Goal: Book appointment/travel/reservation

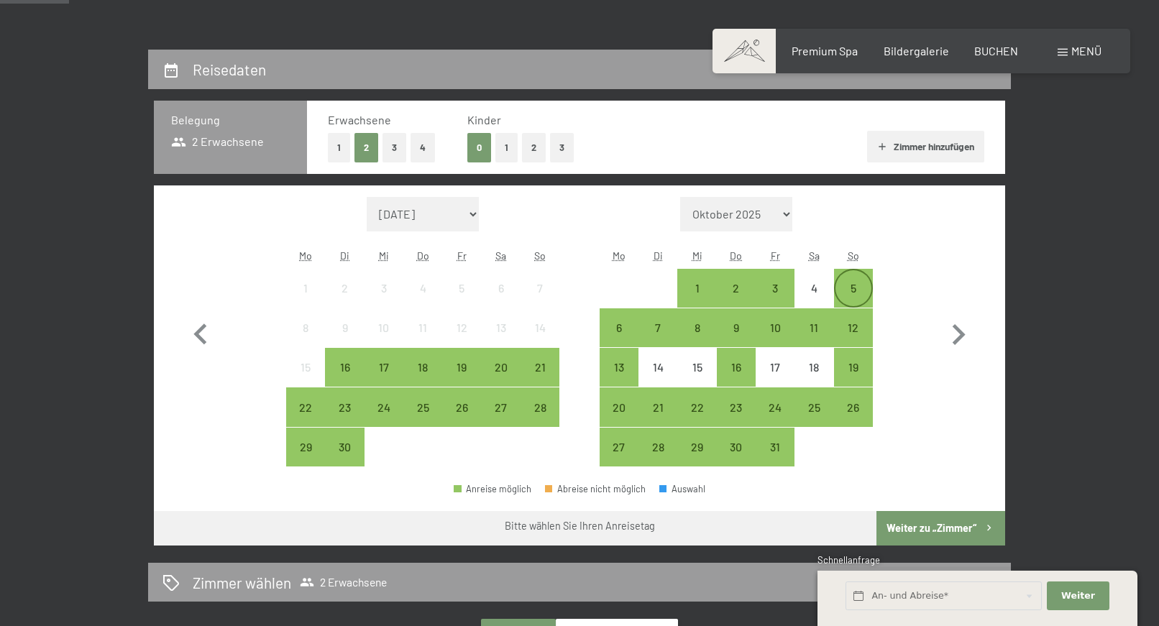
scroll to position [293, 0]
click at [453, 406] on div "26" at bounding box center [462, 420] width 36 height 36
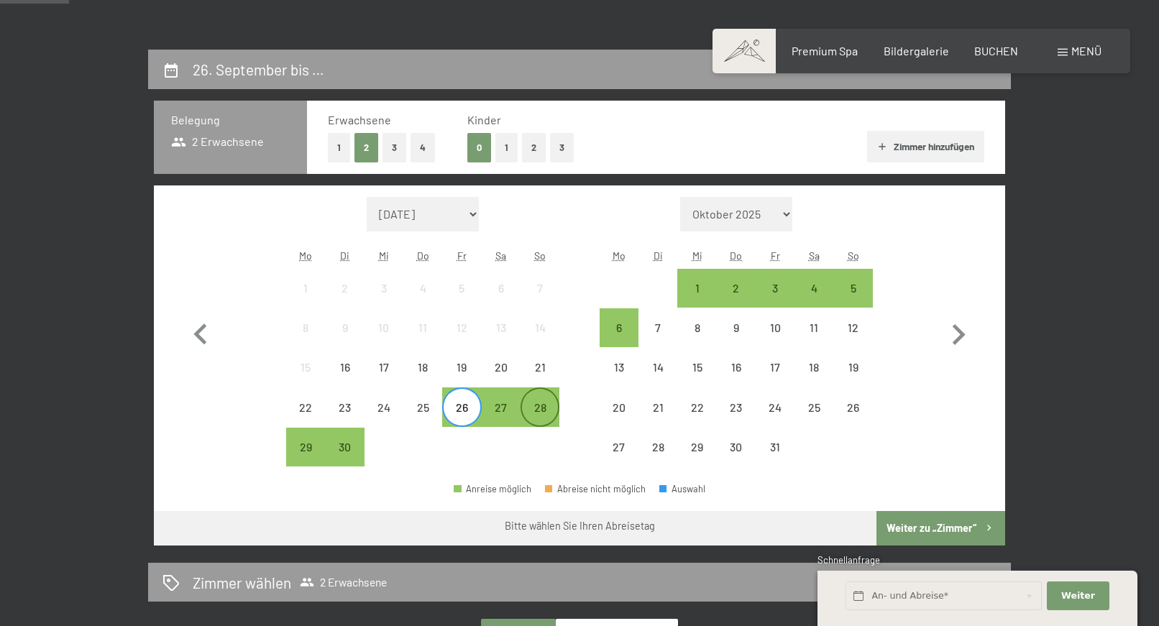
click at [540, 408] on div "28" at bounding box center [540, 420] width 36 height 36
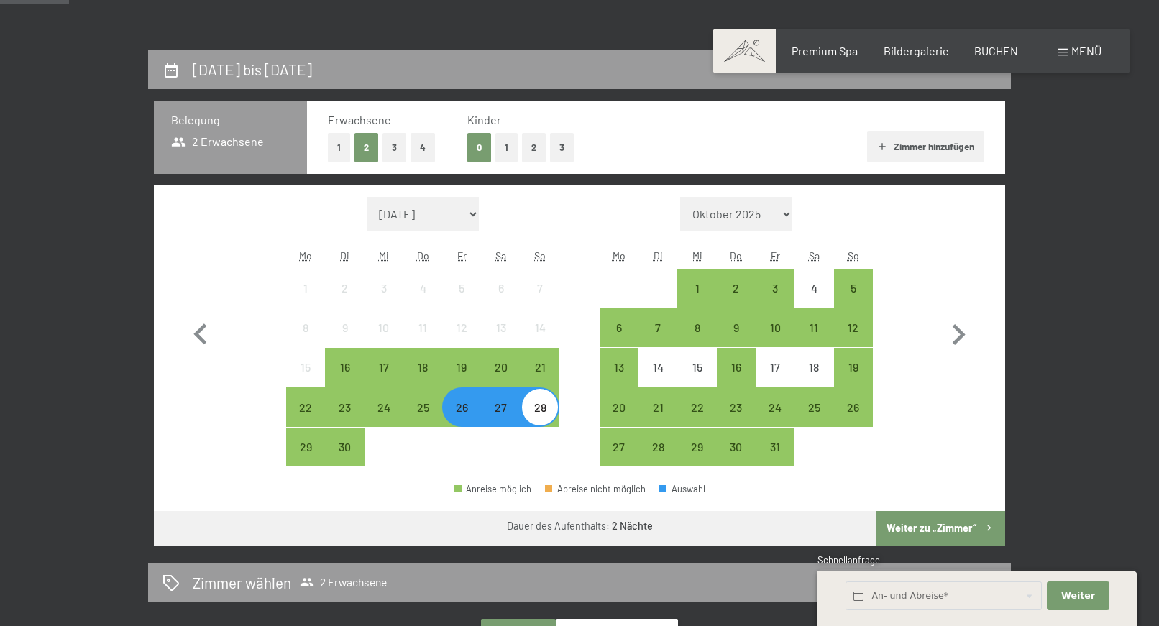
click at [916, 529] on button "Weiter zu „Zimmer“" at bounding box center [940, 528] width 129 height 35
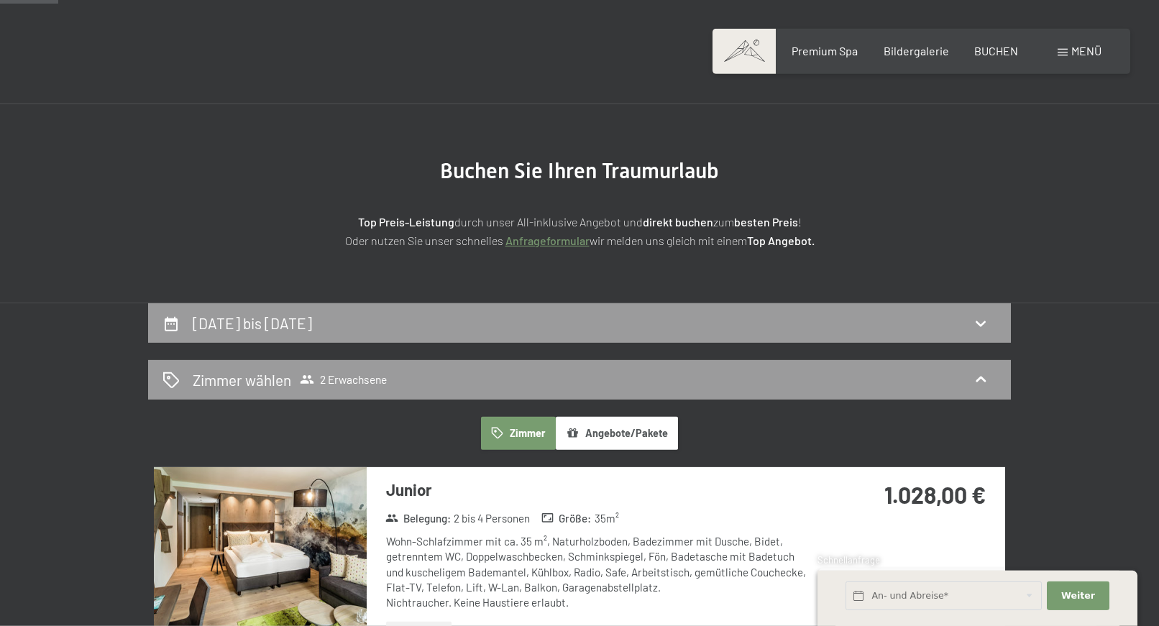
scroll to position [0, 0]
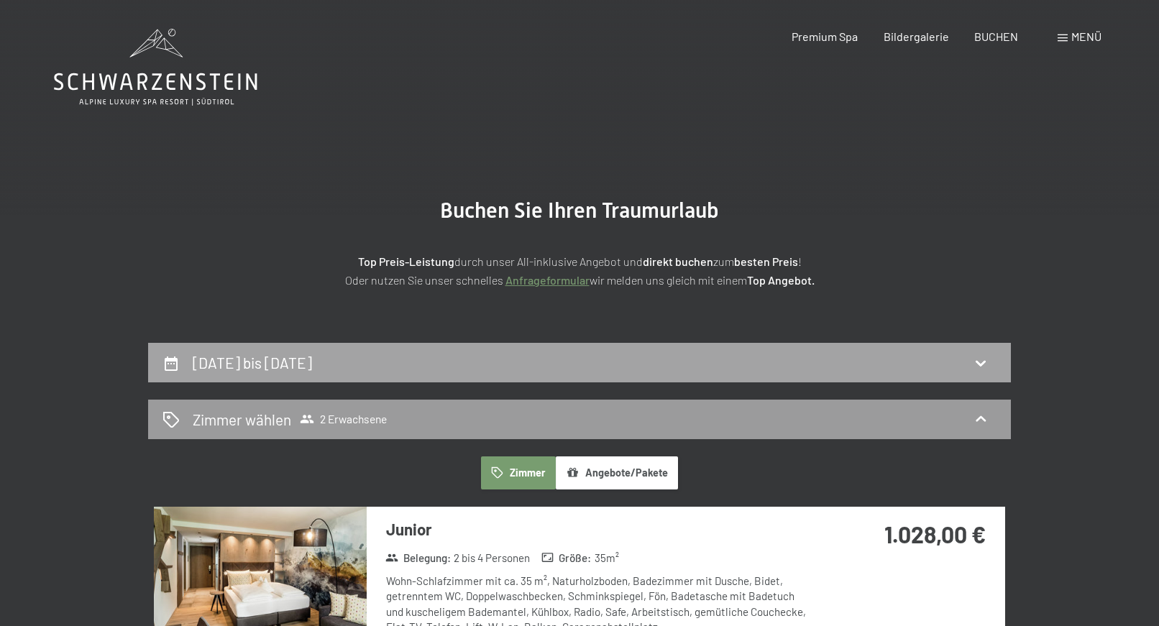
click at [172, 364] on icon at bounding box center [171, 364] width 13 height 14
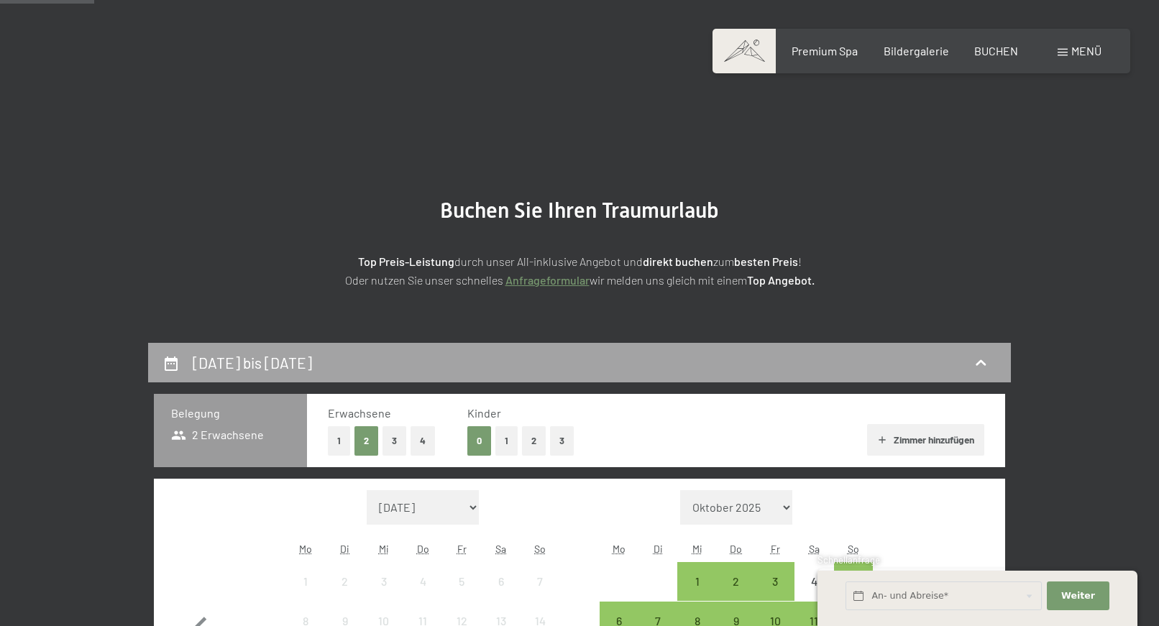
scroll to position [343, 0]
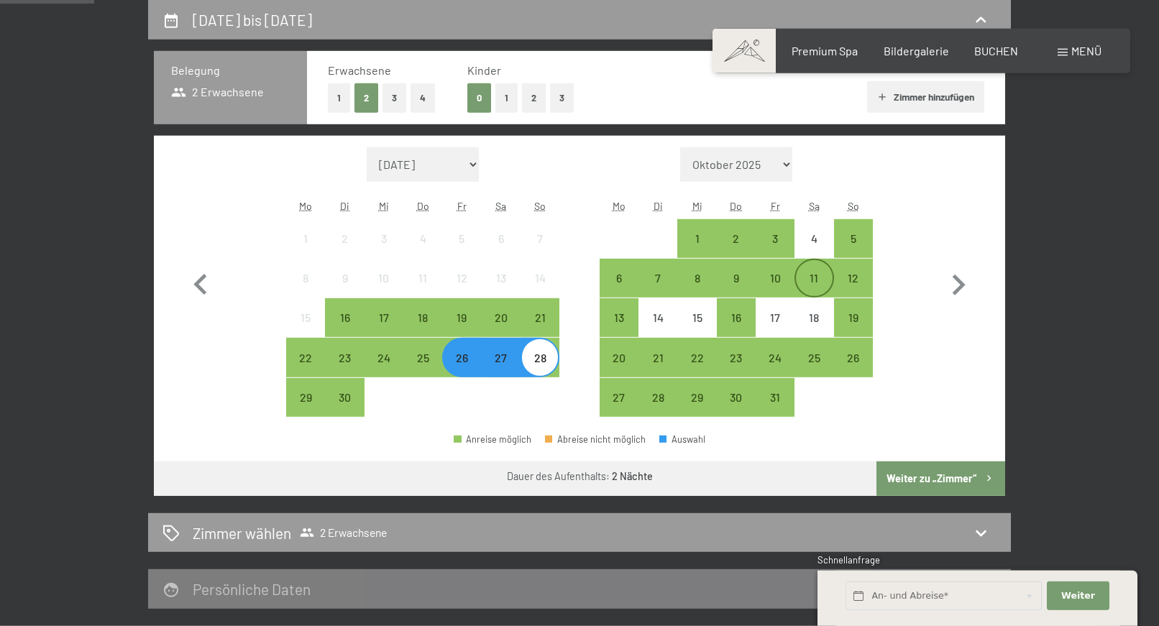
click at [810, 278] on div "11" at bounding box center [814, 290] width 36 height 36
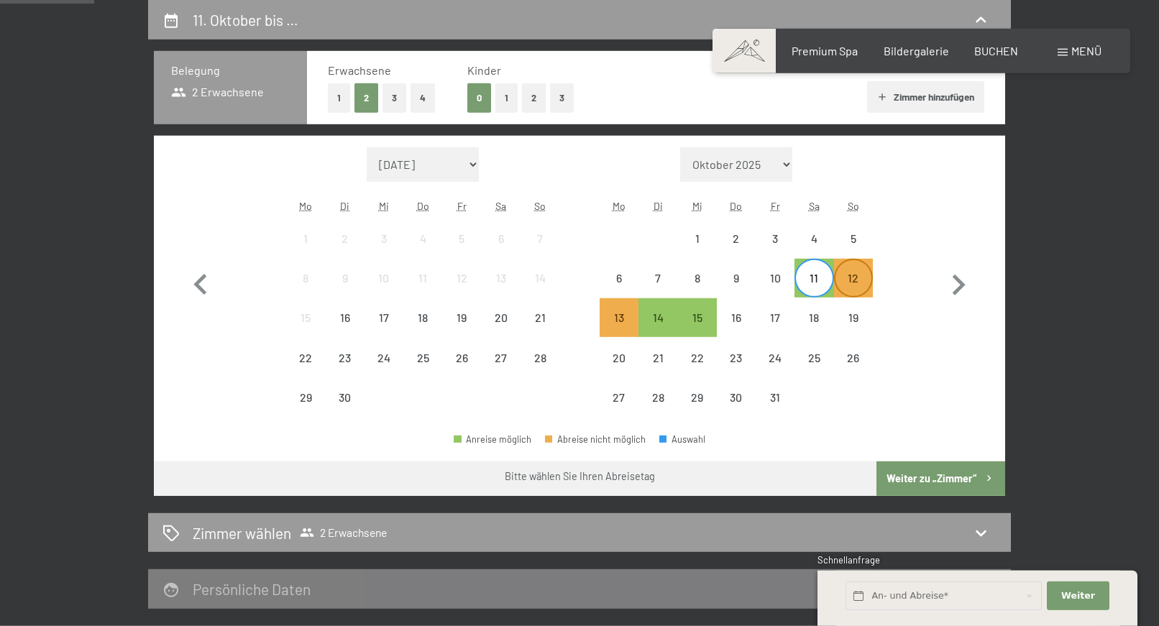
click at [842, 285] on div "12" at bounding box center [853, 290] width 36 height 36
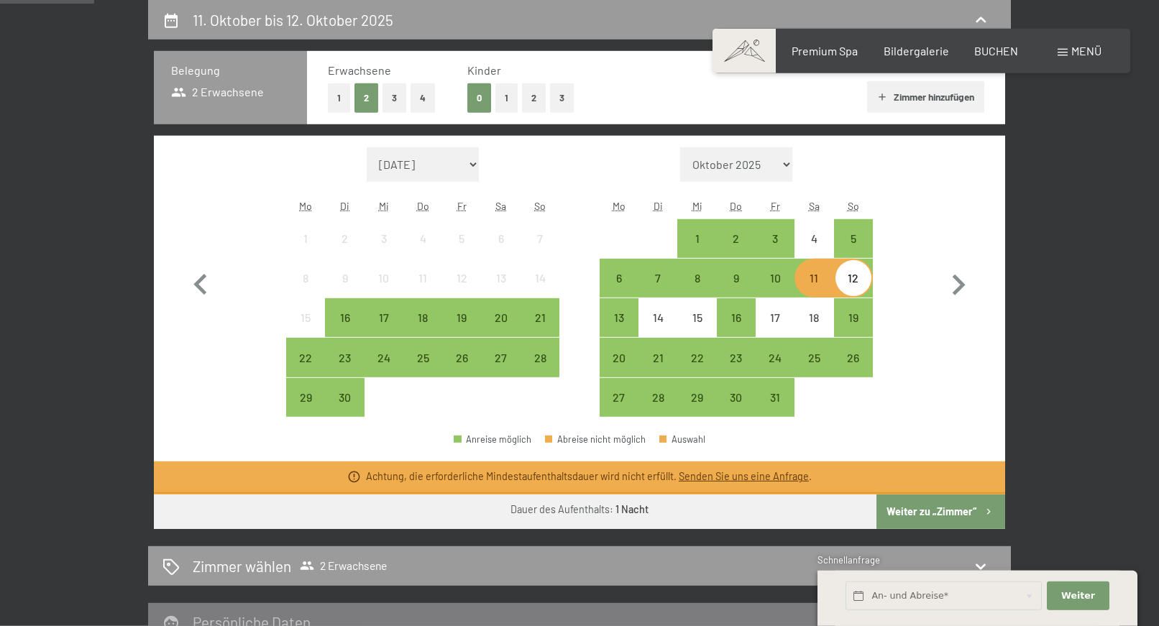
click at [919, 507] on button "Weiter zu „Zimmer“" at bounding box center [940, 512] width 129 height 35
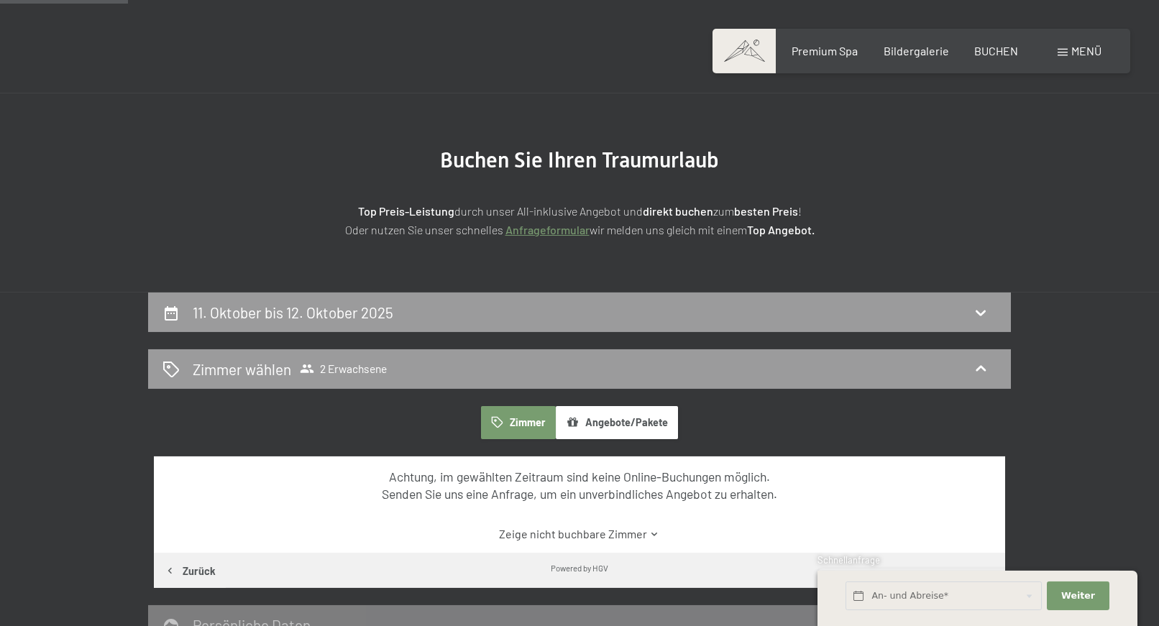
scroll to position [50, 0]
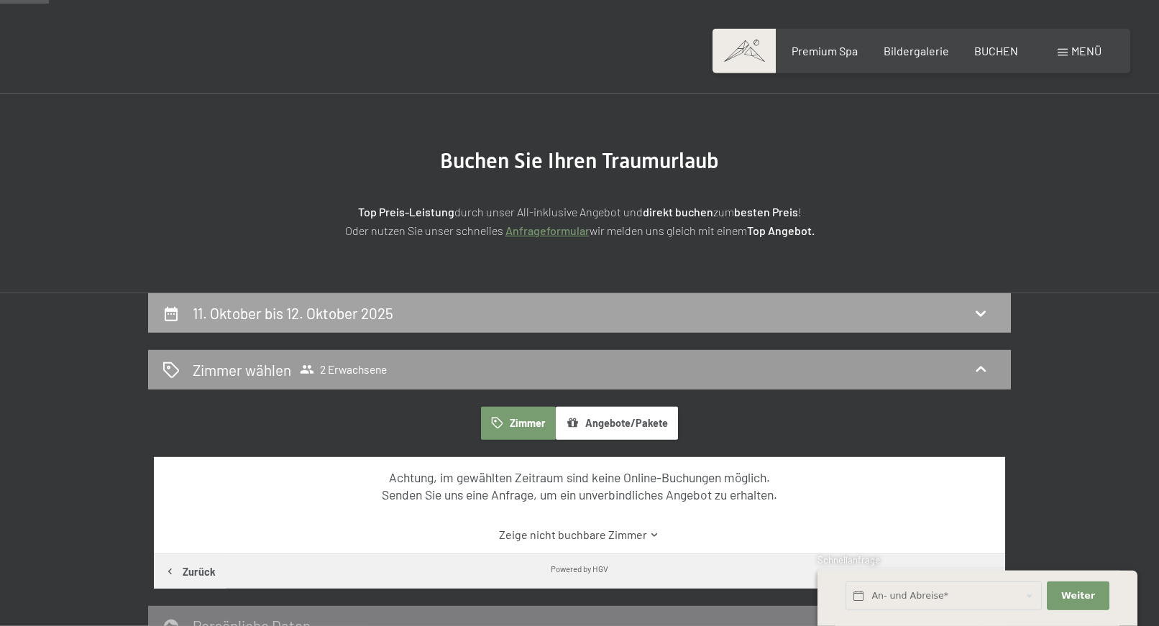
click at [168, 309] on icon at bounding box center [171, 314] width 13 height 14
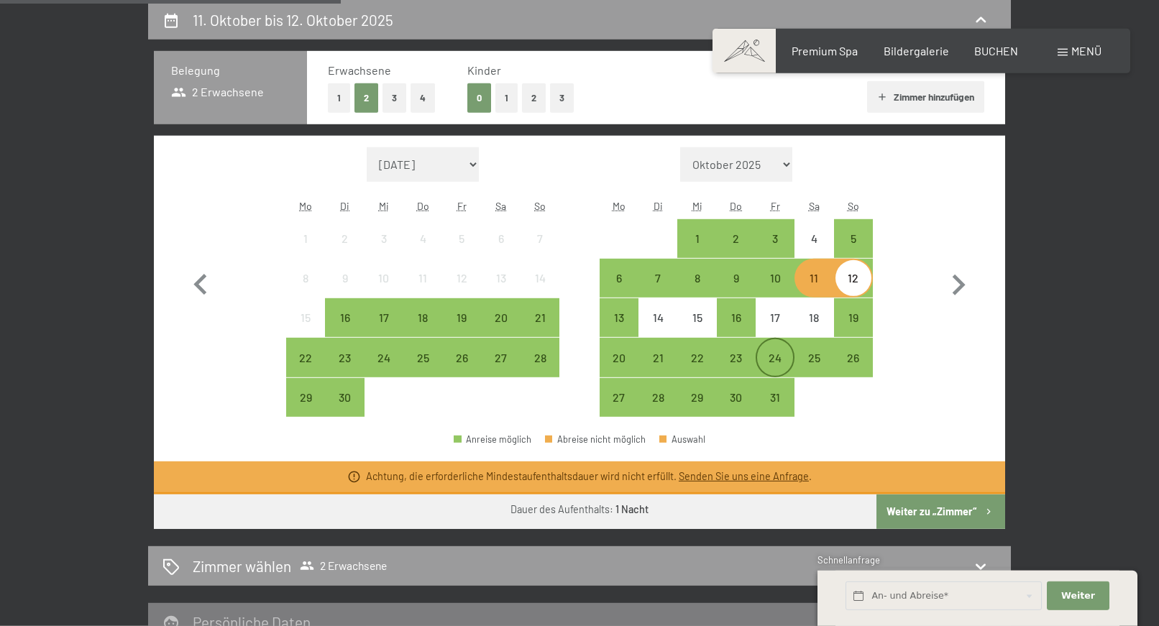
click at [768, 359] on div "24" at bounding box center [775, 370] width 36 height 36
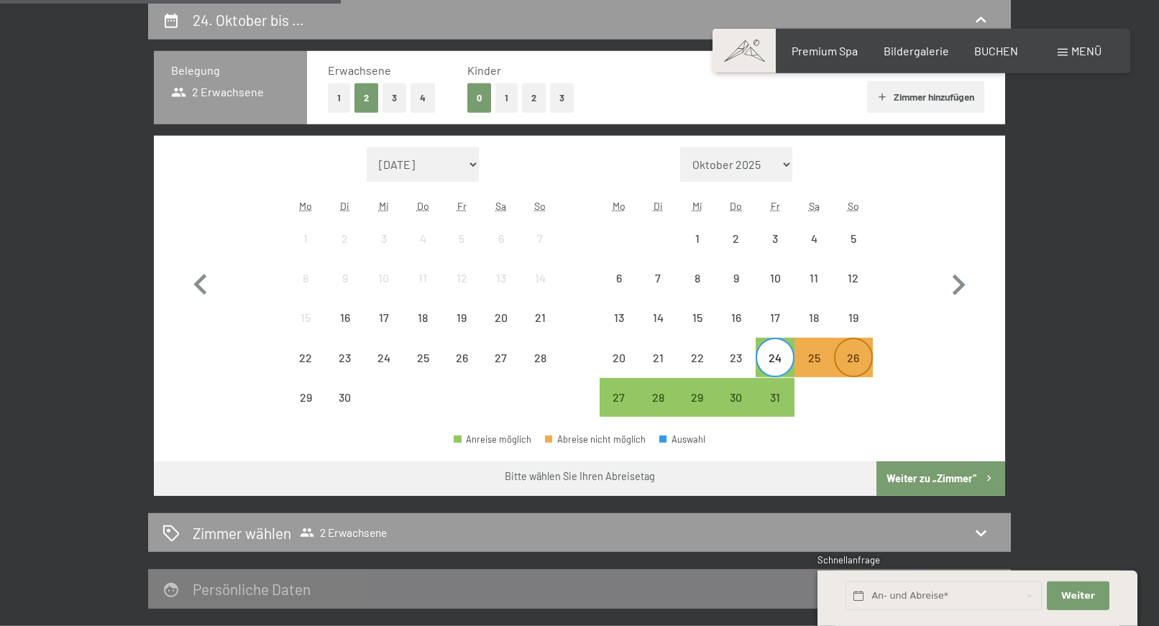
click at [842, 357] on div "26" at bounding box center [853, 370] width 36 height 36
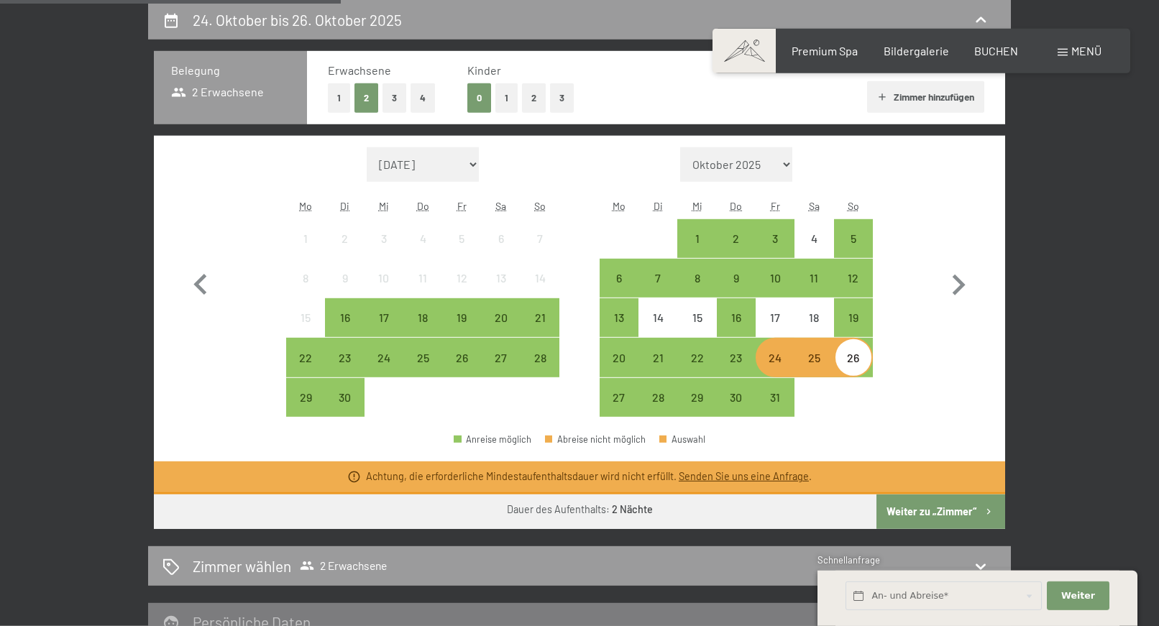
click at [911, 516] on button "Weiter zu „Zimmer“" at bounding box center [940, 512] width 129 height 35
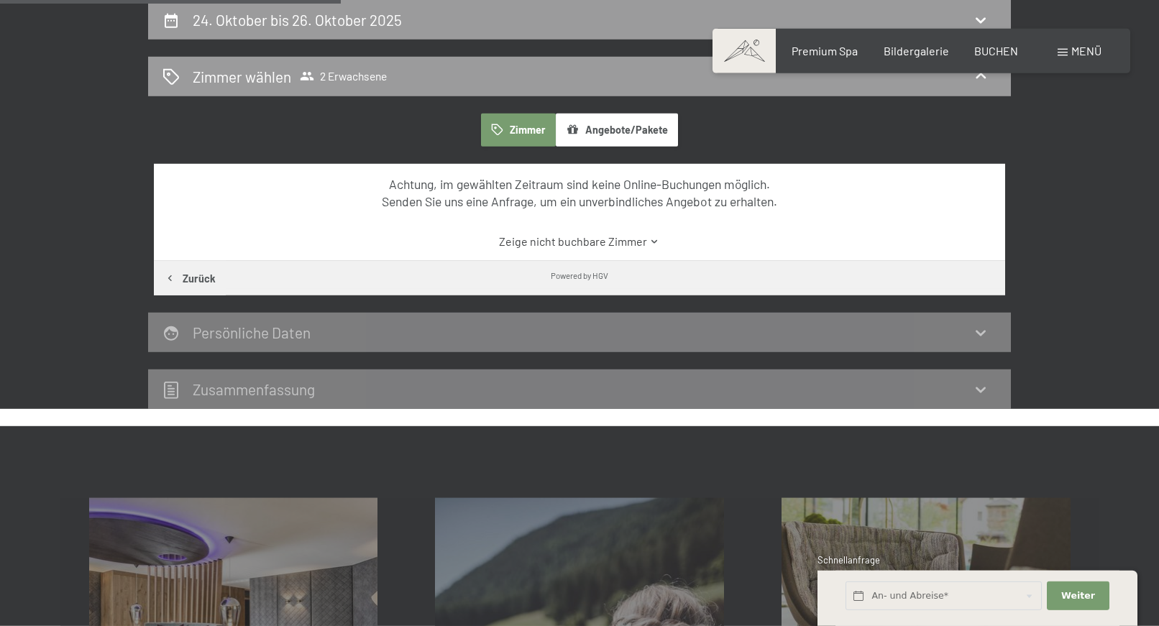
click at [201, 279] on button "Zurück" at bounding box center [190, 278] width 72 height 35
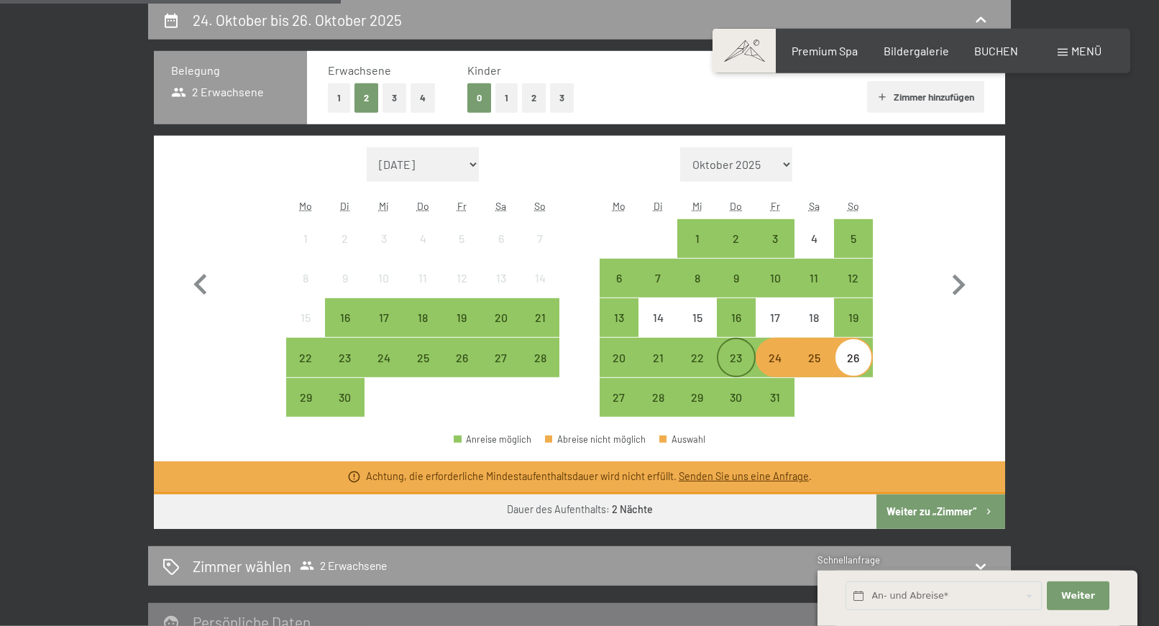
click at [737, 369] on div "23" at bounding box center [736, 370] width 36 height 36
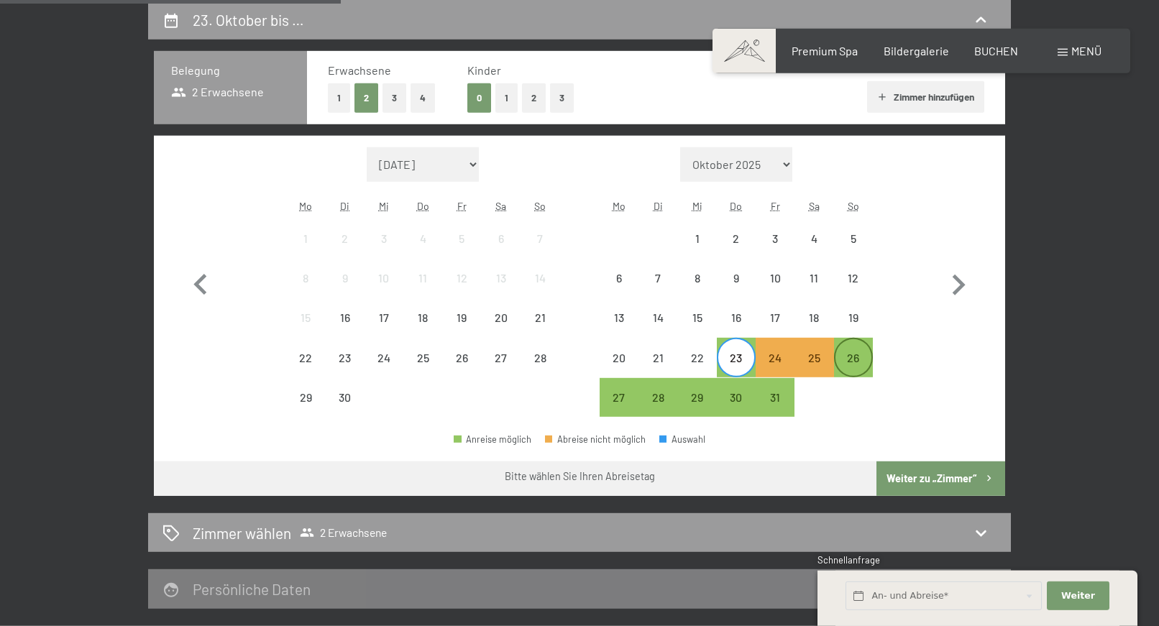
click at [852, 371] on div "26" at bounding box center [853, 370] width 36 height 36
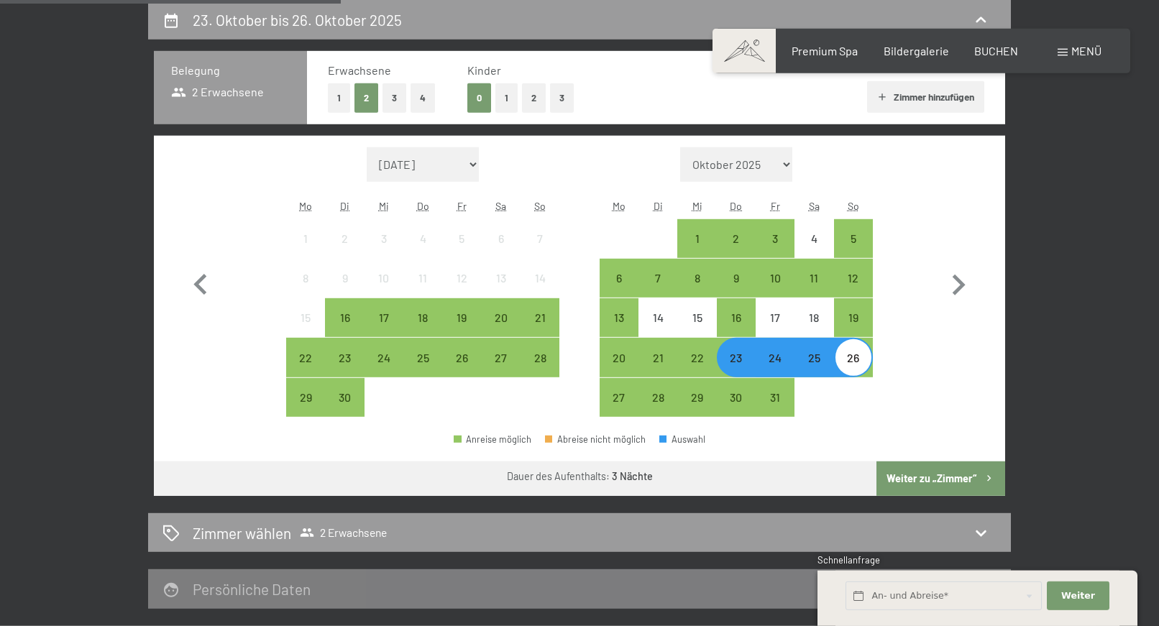
click at [912, 479] on button "Weiter zu „Zimmer“" at bounding box center [940, 478] width 129 height 35
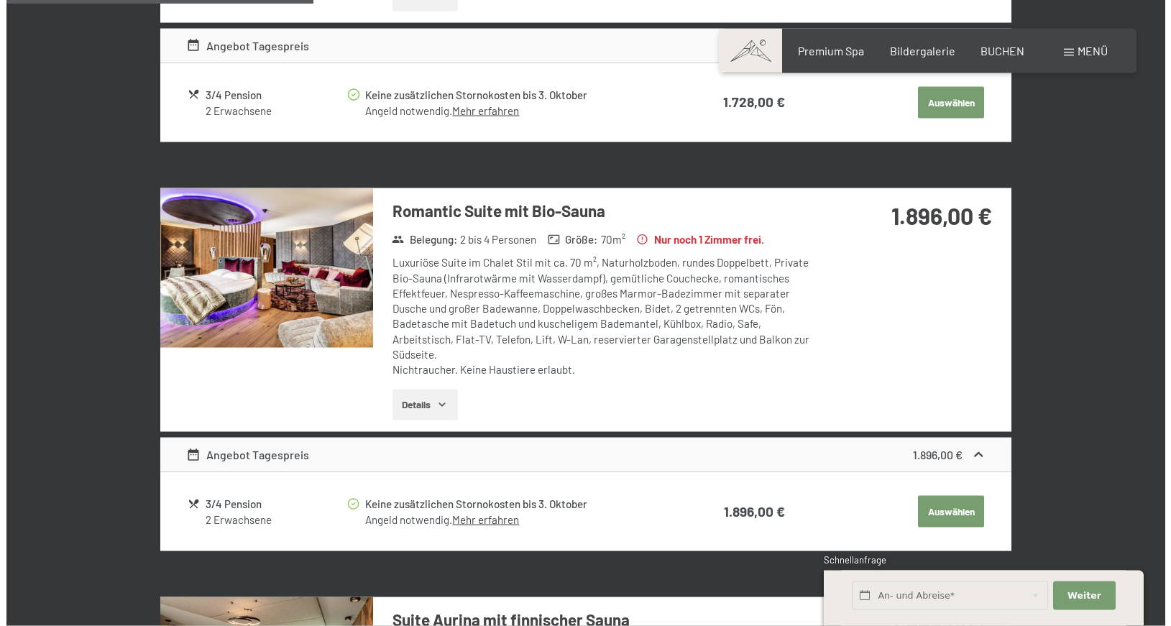
scroll to position [709, 0]
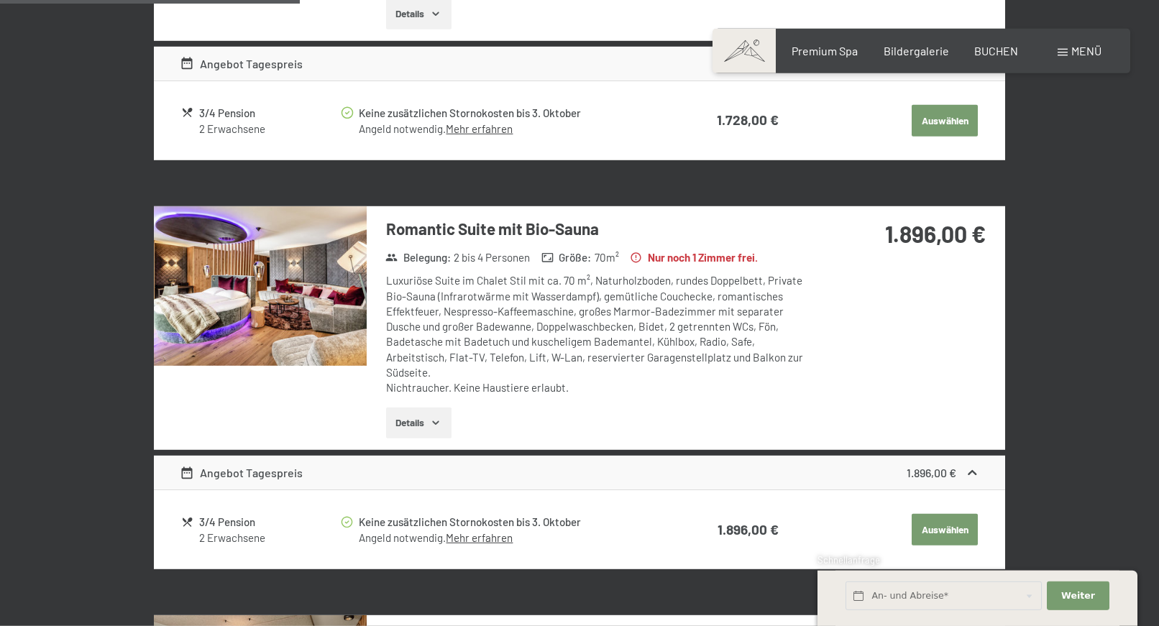
click at [1062, 55] on span at bounding box center [1062, 52] width 10 height 7
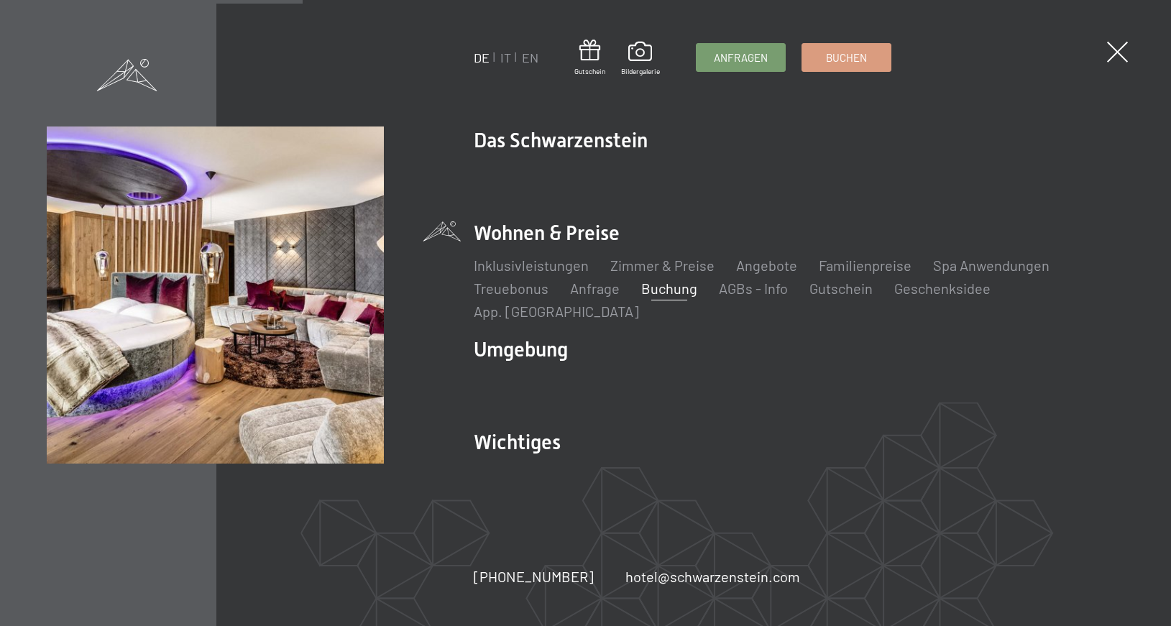
click at [659, 297] on link "Buchung" at bounding box center [669, 288] width 56 height 17
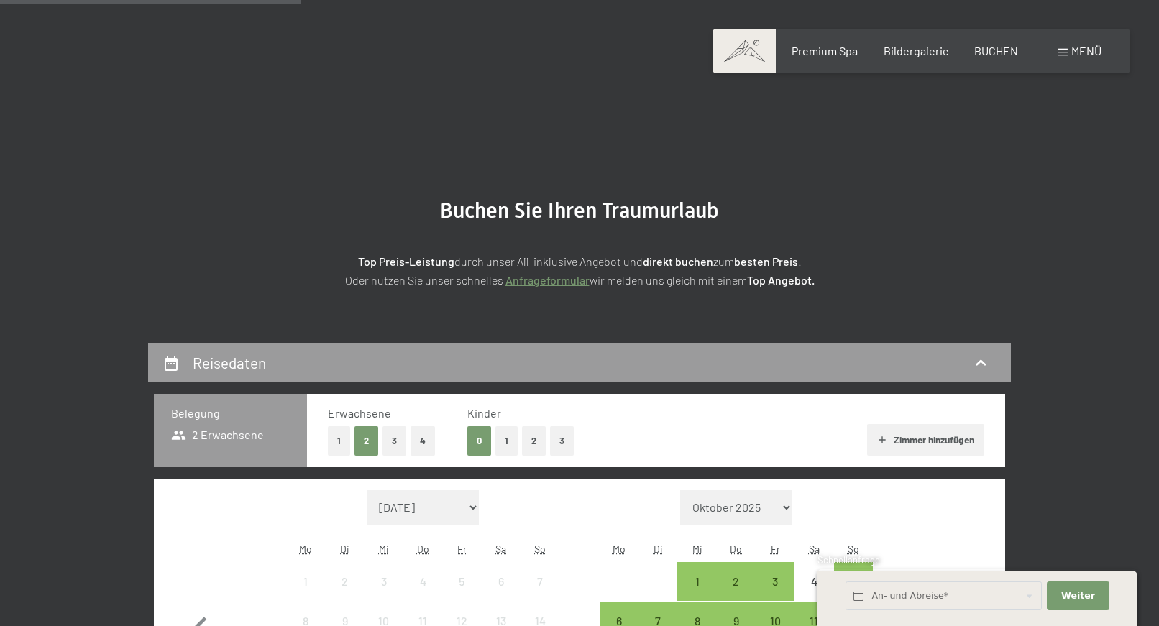
scroll to position [367, 0]
